Goal: Information Seeking & Learning: Learn about a topic

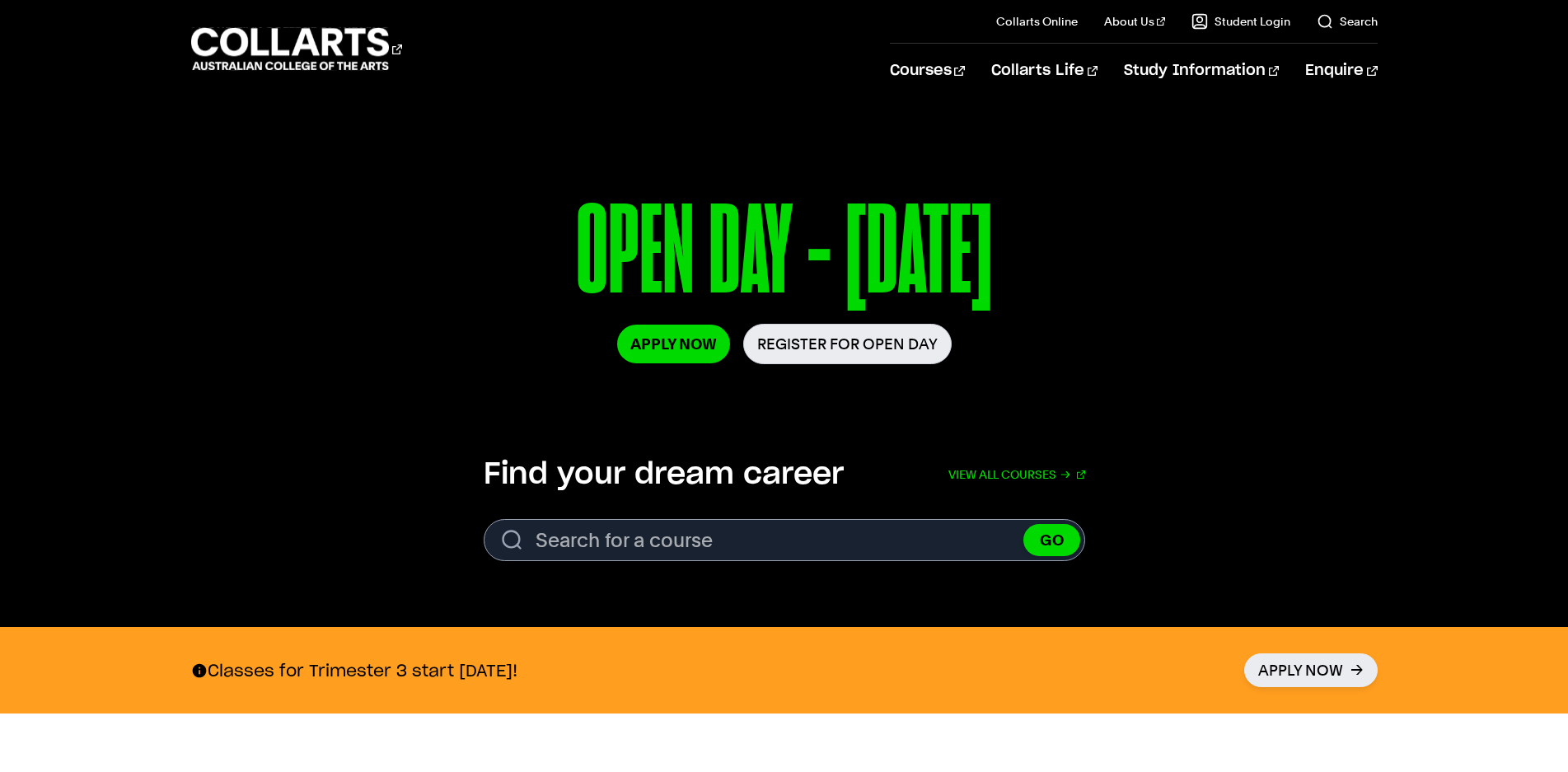
scroll to position [83, 0]
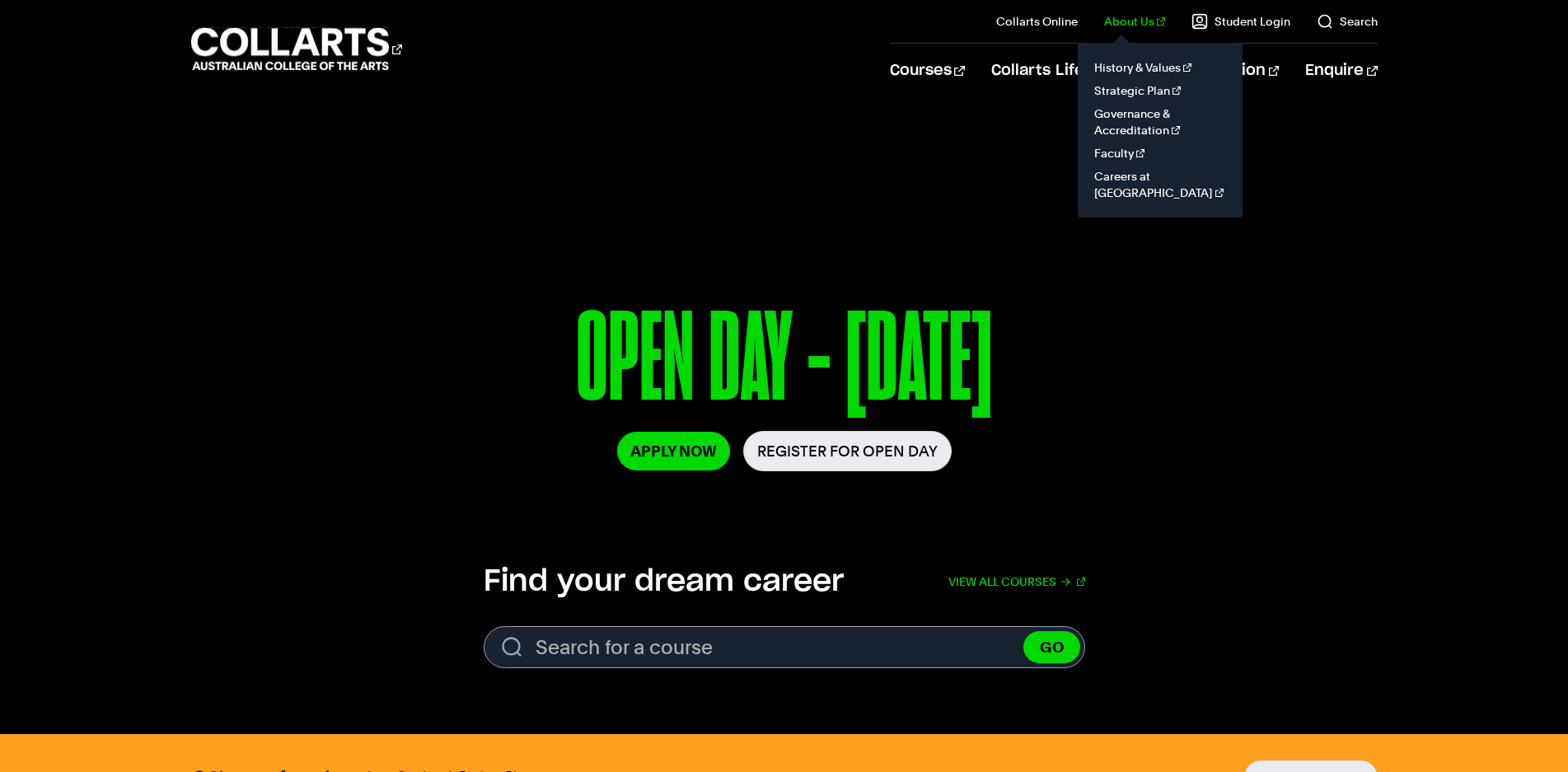
click at [1131, 22] on link "About Us" at bounding box center [1135, 21] width 61 height 17
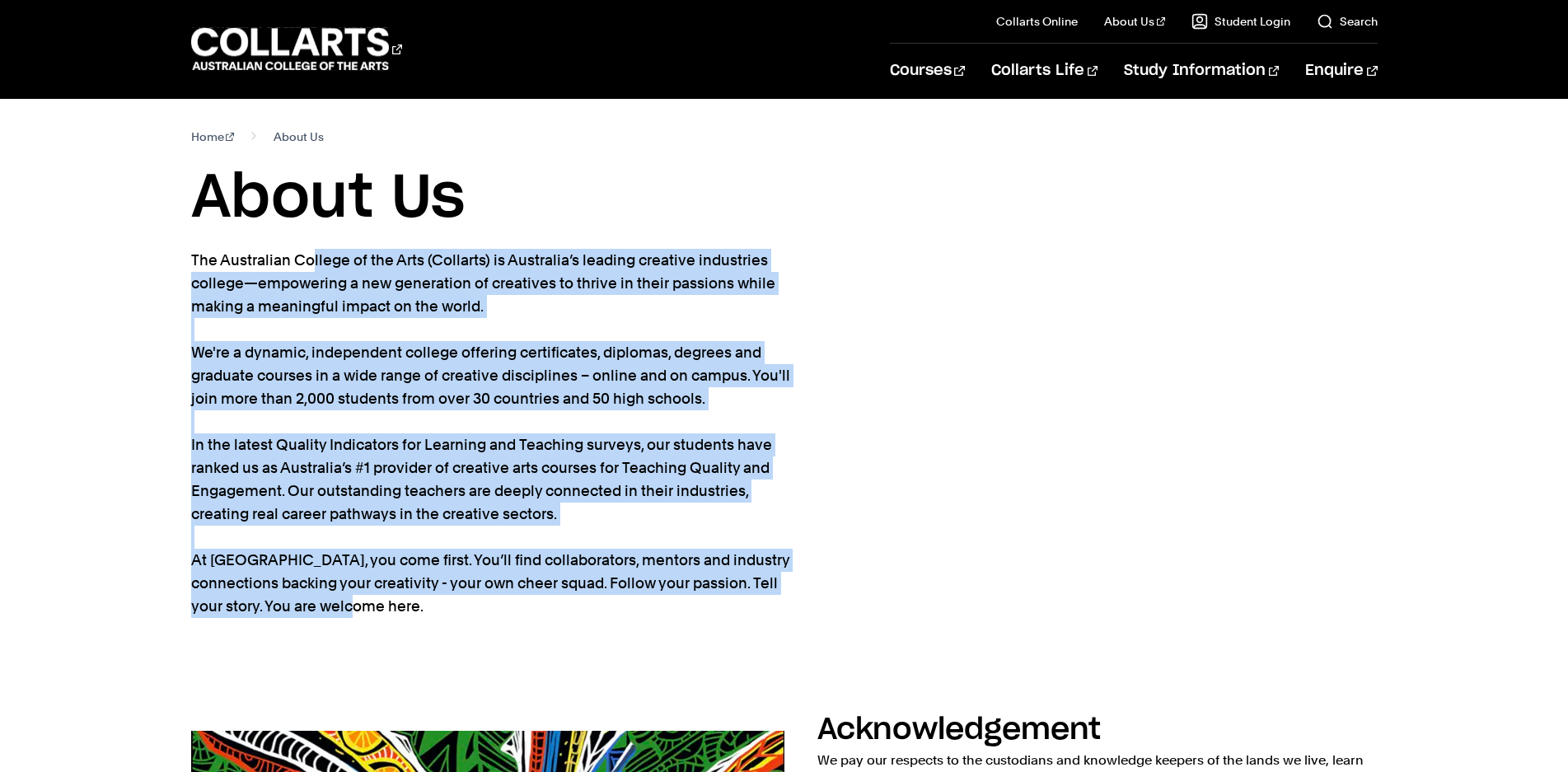
drag, startPoint x: 192, startPoint y: 259, endPoint x: 424, endPoint y: 605, distance: 416.6
click at [424, 605] on p "The Australian College of the Arts (Collarts) is Australia’s leading creative i…" at bounding box center [492, 433] width 602 height 369
copy p "The Australian College of the Arts (Collarts) is Australia’s leading creative i…"
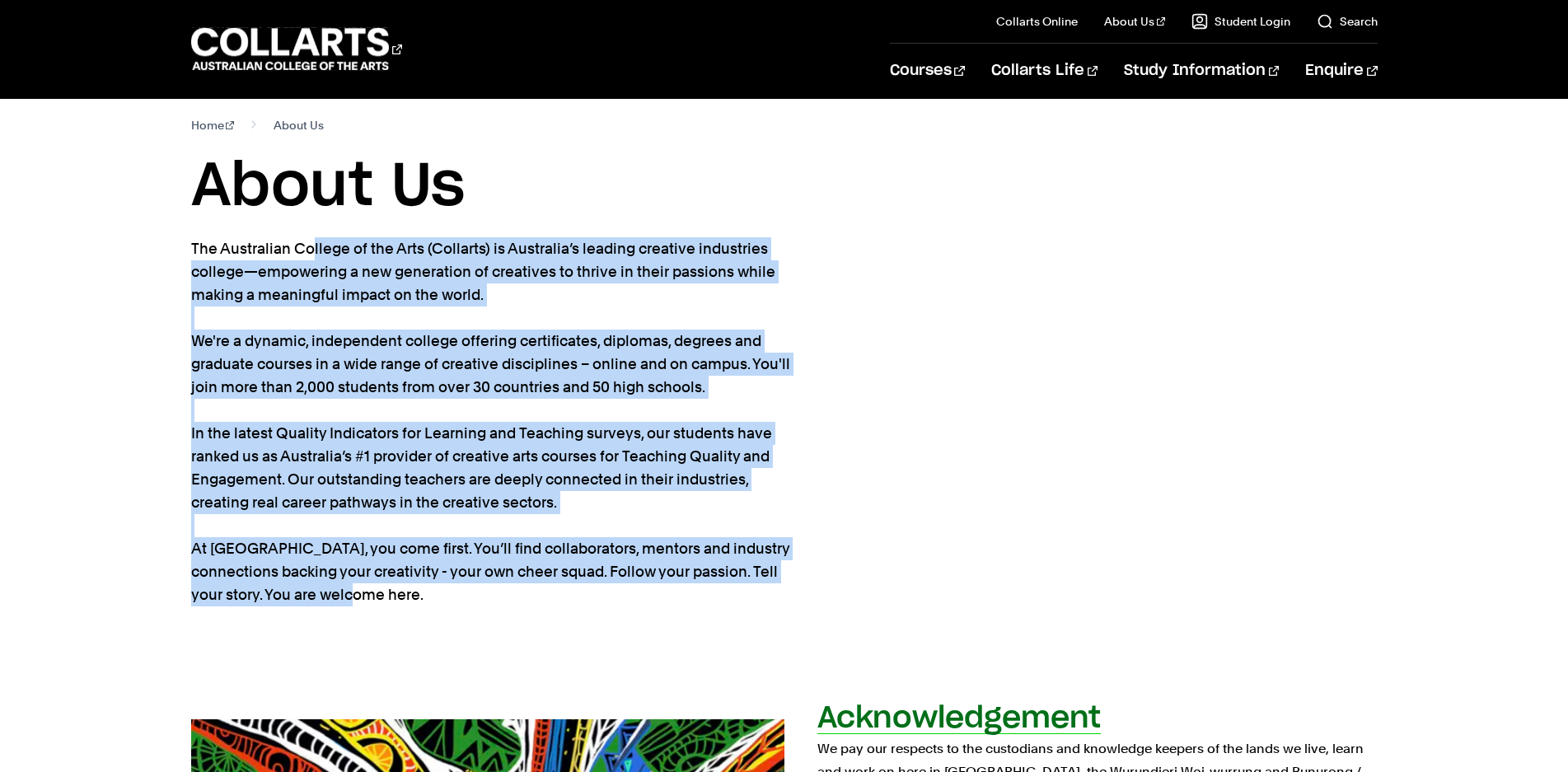
scroll to position [412, 0]
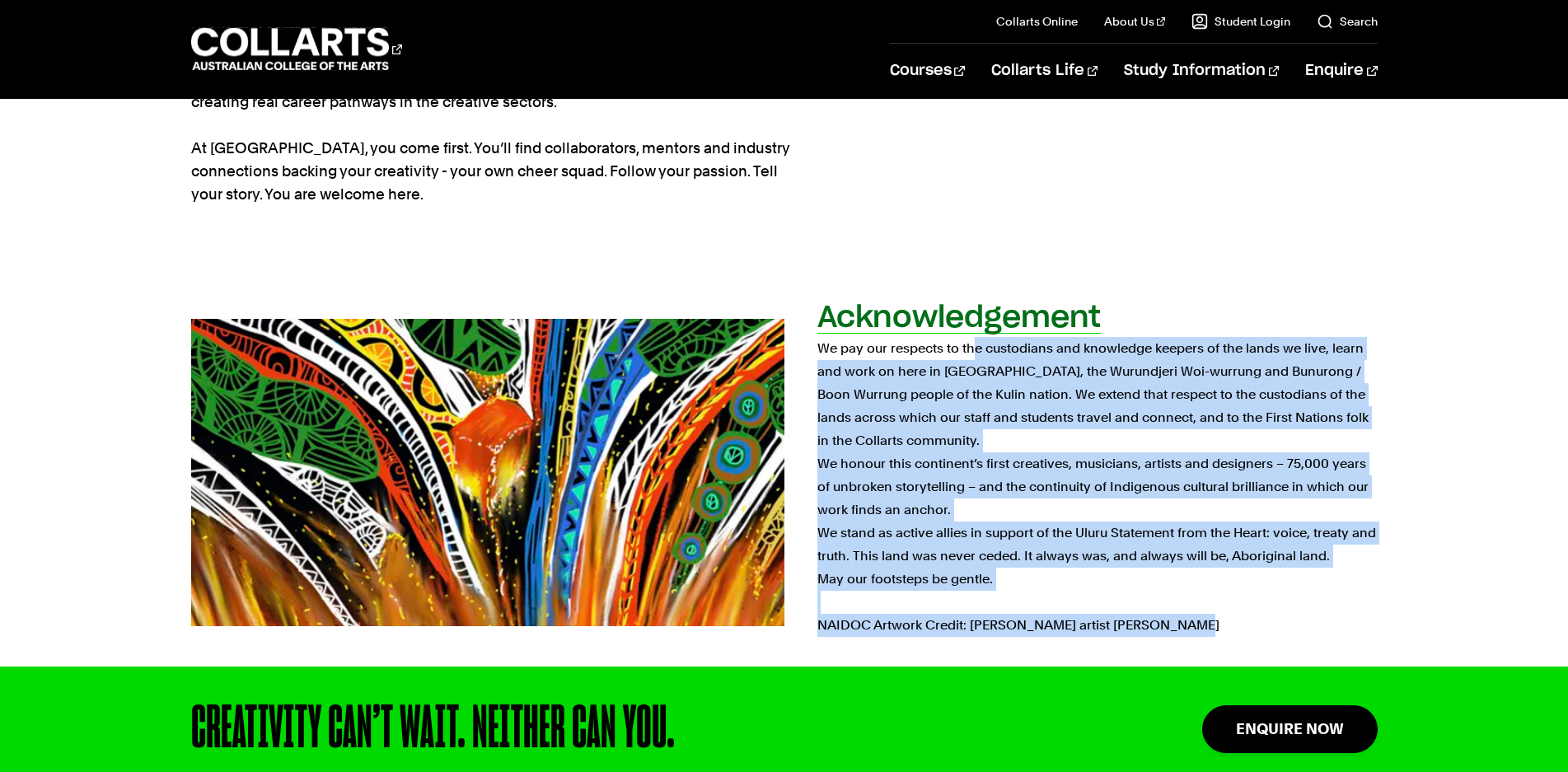
drag, startPoint x: 821, startPoint y: 348, endPoint x: 1199, endPoint y: 629, distance: 471.0
click at [1199, 629] on p "We pay our respects to the custodians and knowledge keepers of the lands we liv…" at bounding box center [1098, 487] width 560 height 300
copy p "We pay our respects to the custodians and knowledge keepers of the lands we liv…"
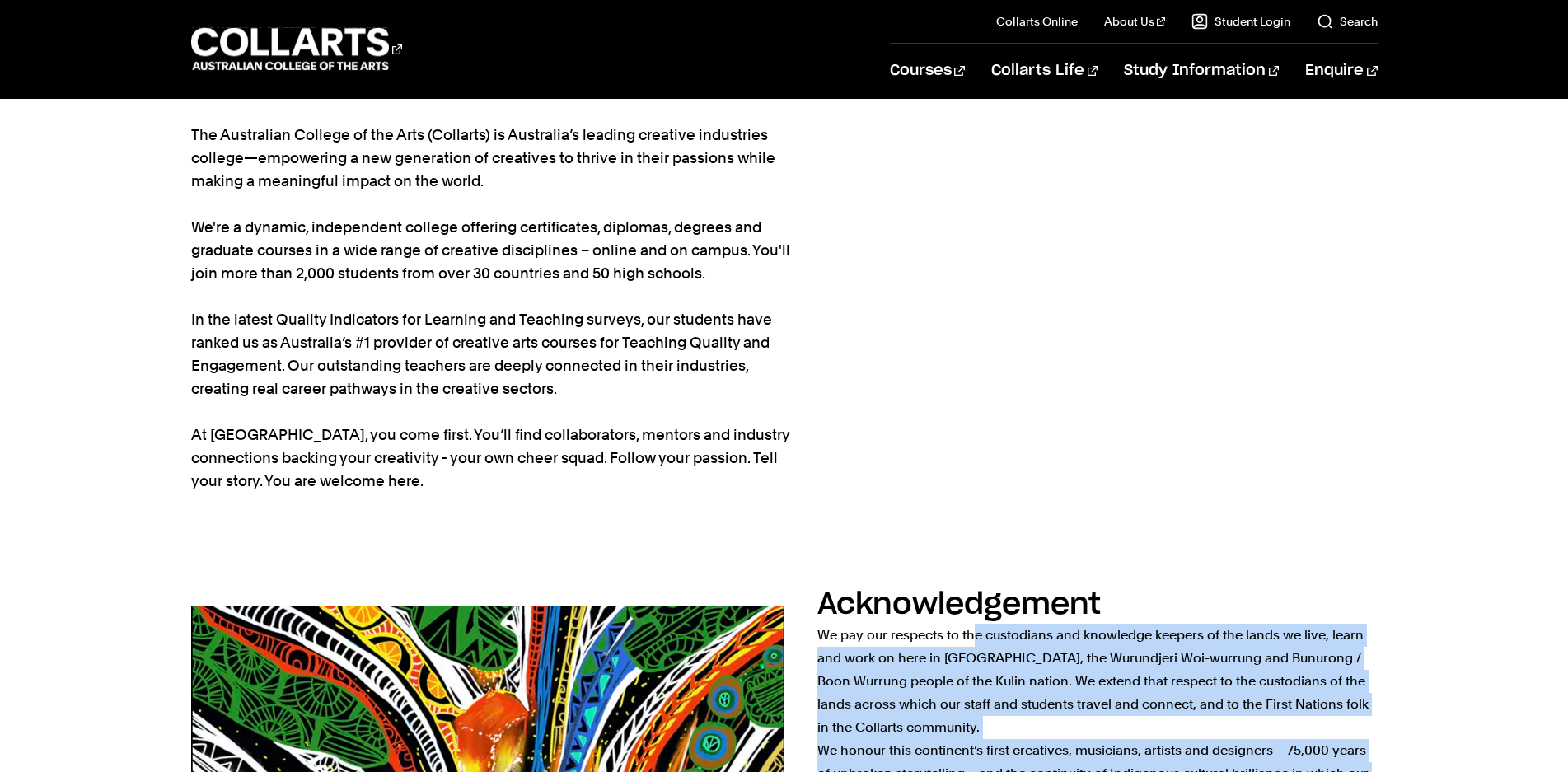
scroll to position [0, 0]
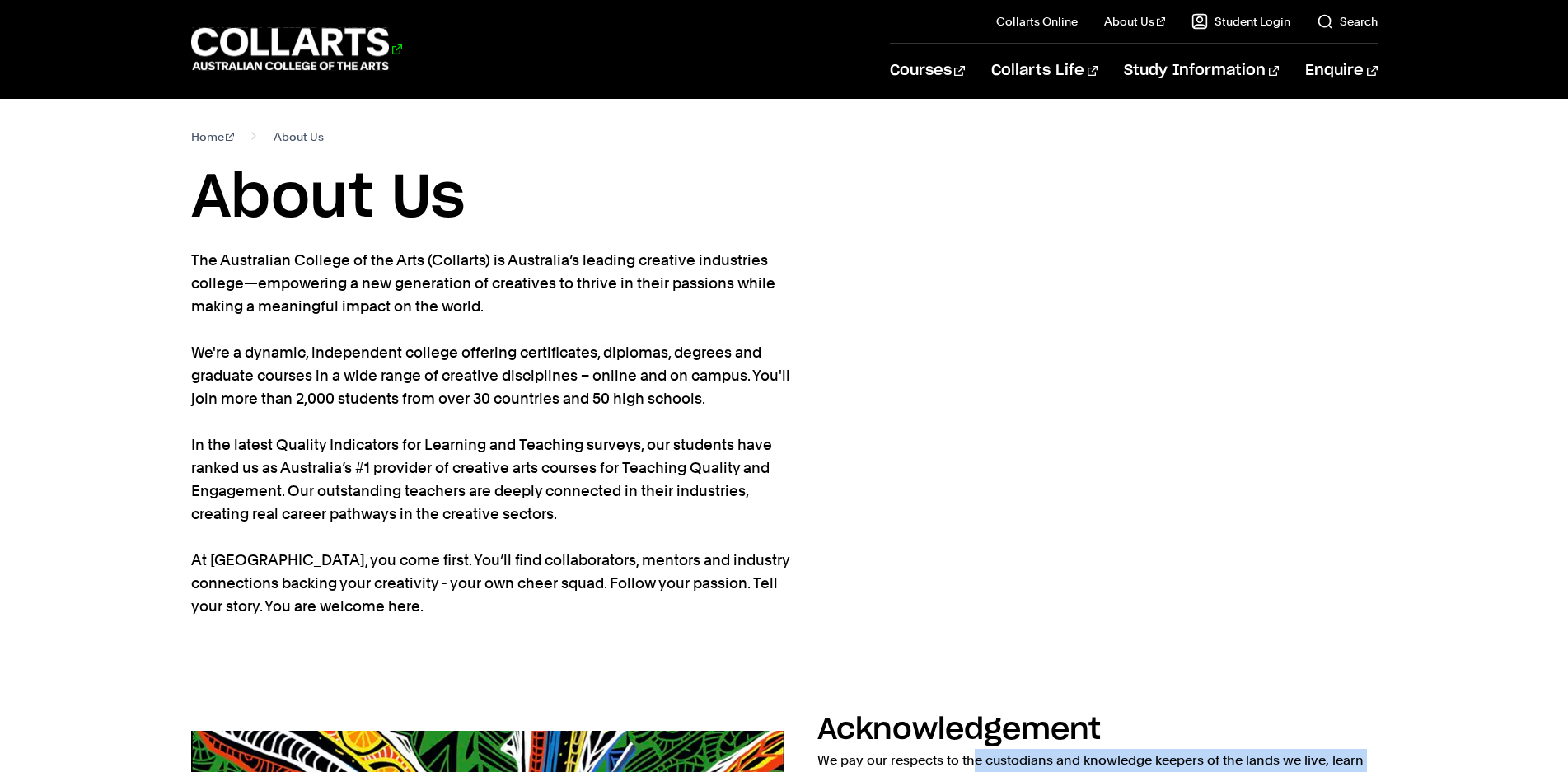
click at [306, 47] on 1 "Go to homepage" at bounding box center [290, 49] width 198 height 43
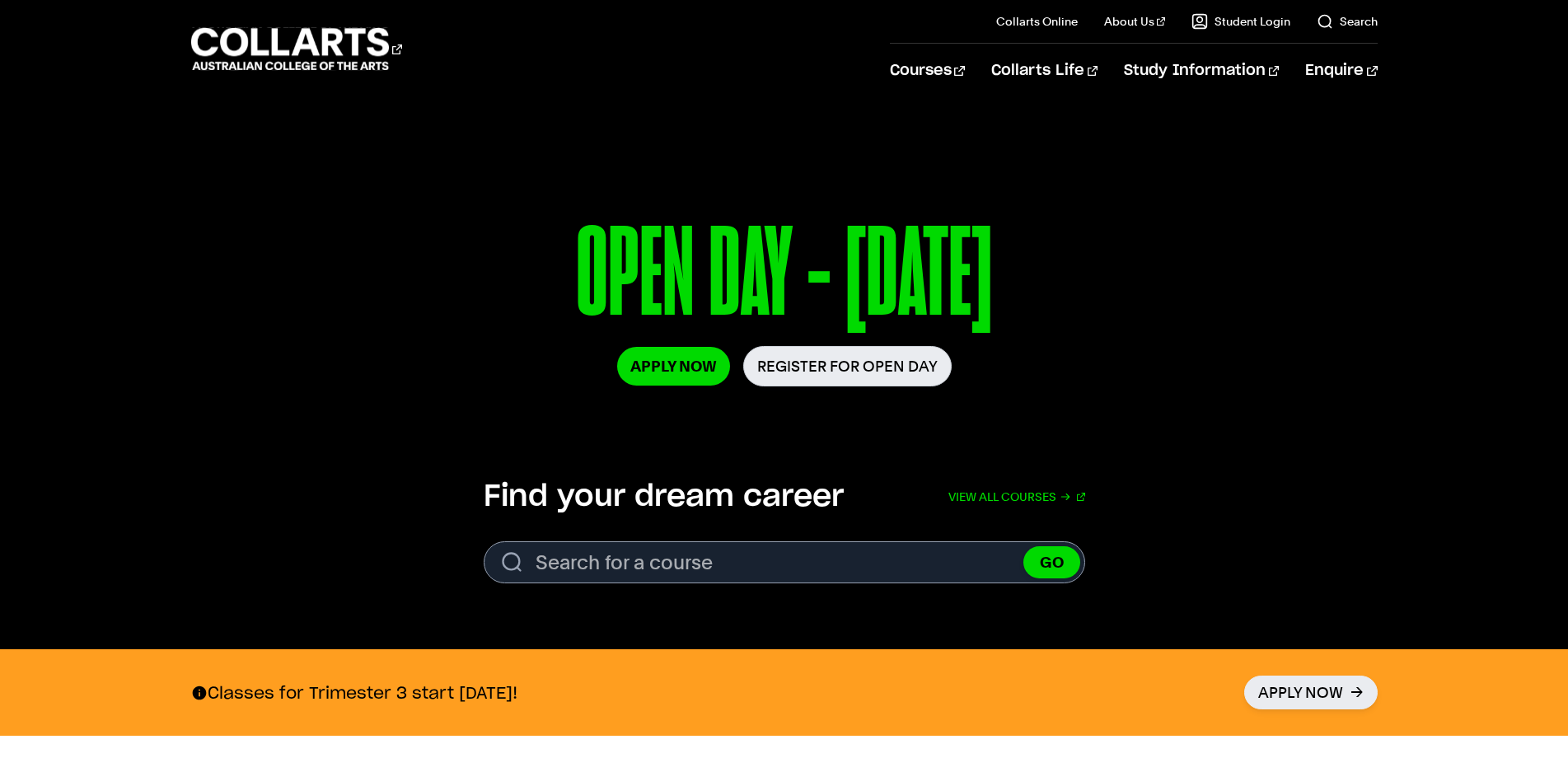
scroll to position [165, 0]
